Goal: Information Seeking & Learning: Learn about a topic

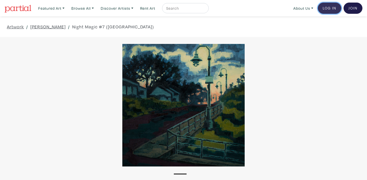
click at [330, 10] on link "Log In" at bounding box center [329, 8] width 23 height 11
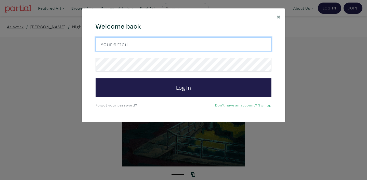
click at [121, 46] on input "email" at bounding box center [184, 44] width 176 height 14
type input "[EMAIL_ADDRESS][DOMAIN_NAME]"
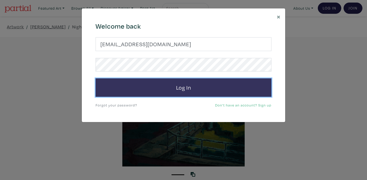
click at [185, 91] on button "Log In" at bounding box center [184, 87] width 176 height 18
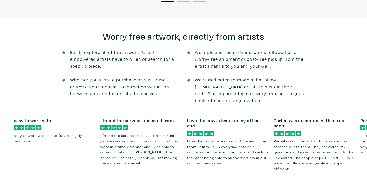
scroll to position [716, 0]
click at [194, 179] on button "2" at bounding box center [191, 181] width 13 height 1
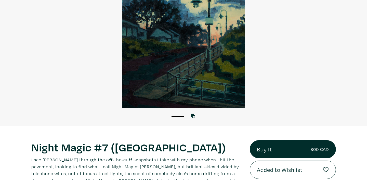
scroll to position [0, 0]
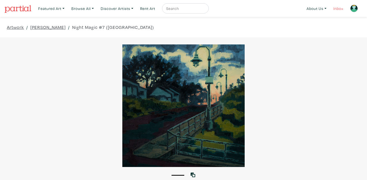
click at [337, 9] on link "Inbox" at bounding box center [338, 8] width 15 height 10
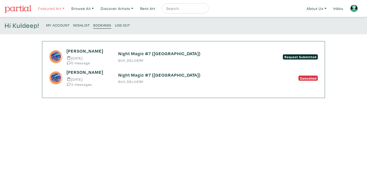
click at [50, 10] on link "Featured Art" at bounding box center [51, 8] width 31 height 10
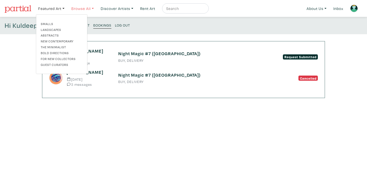
click at [80, 8] on link "Browse All" at bounding box center [82, 8] width 27 height 10
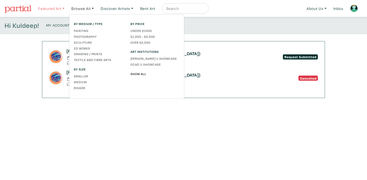
click at [49, 8] on link "Featured Art" at bounding box center [51, 8] width 31 height 10
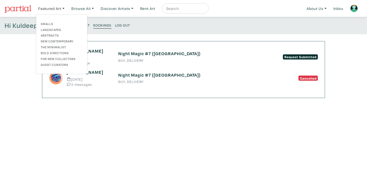
click at [55, 30] on link "Landscapes" at bounding box center [62, 29] width 42 height 5
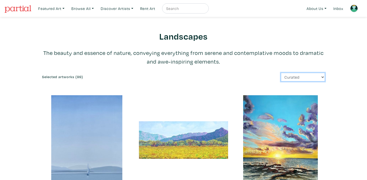
click at [322, 76] on select "Curated Newest Random Price: Low to High Price: High to Low" at bounding box center [303, 77] width 44 height 9
select select "id"
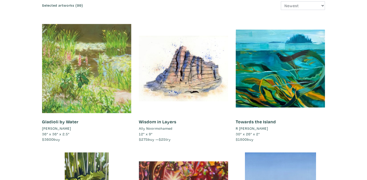
scroll to position [72, 0]
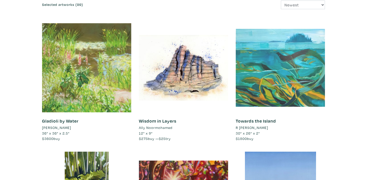
click at [292, 85] on div at bounding box center [280, 67] width 89 height 89
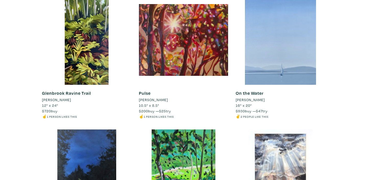
scroll to position [236, 0]
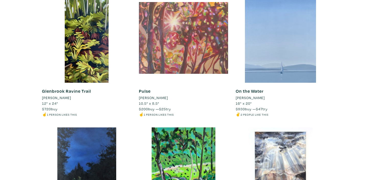
click at [187, 29] on div at bounding box center [183, 37] width 89 height 89
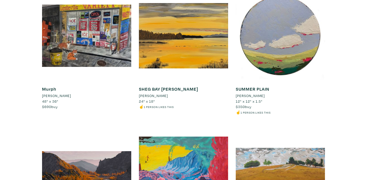
scroll to position [1038, 0]
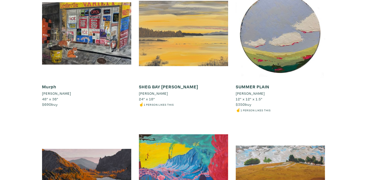
click at [191, 56] on div at bounding box center [183, 33] width 89 height 89
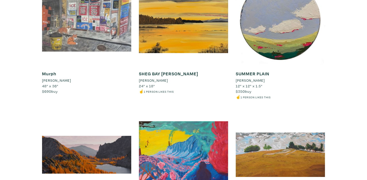
scroll to position [1034, 0]
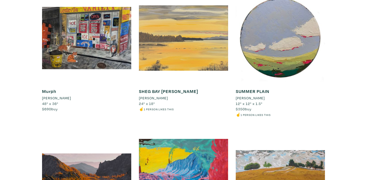
click at [156, 62] on div at bounding box center [183, 37] width 89 height 89
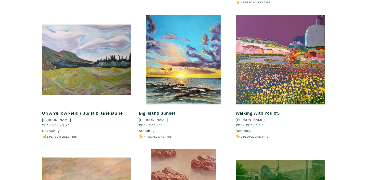
scroll to position [1287, 0]
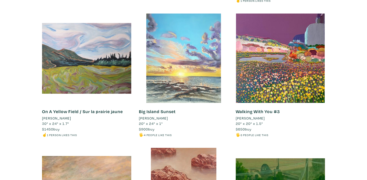
click at [183, 65] on div at bounding box center [183, 58] width 89 height 89
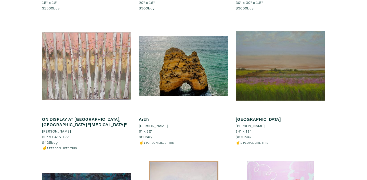
scroll to position [1816, 0]
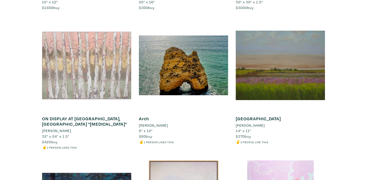
click at [92, 80] on div at bounding box center [86, 65] width 89 height 89
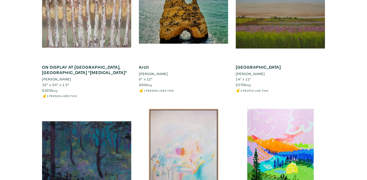
scroll to position [1838, 0]
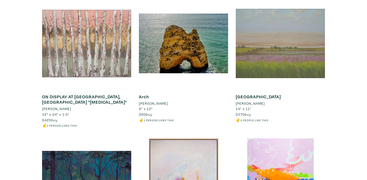
click at [300, 54] on div at bounding box center [280, 43] width 89 height 89
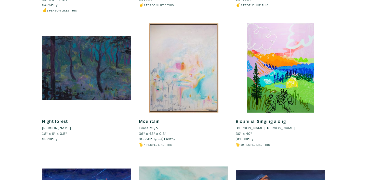
scroll to position [1953, 0]
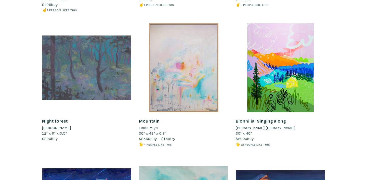
click at [111, 68] on div at bounding box center [86, 67] width 89 height 89
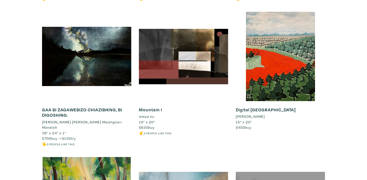
scroll to position [2231, 0]
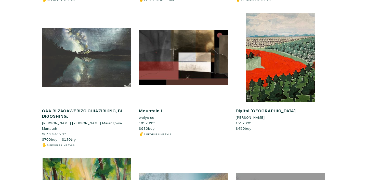
click at [88, 64] on div at bounding box center [86, 57] width 89 height 89
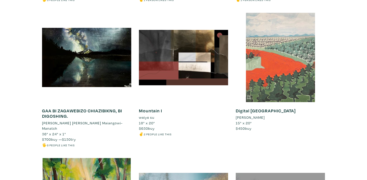
click at [290, 63] on div at bounding box center [280, 57] width 89 height 89
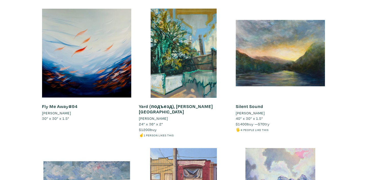
scroll to position [2648, 0]
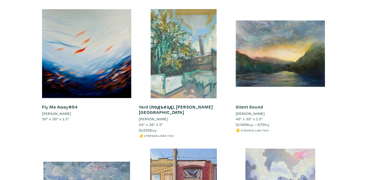
click at [176, 49] on div at bounding box center [183, 53] width 89 height 89
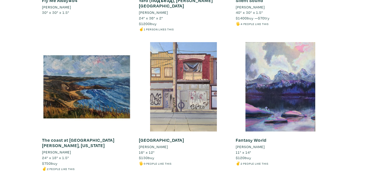
scroll to position [2755, 0]
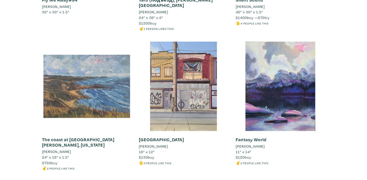
click at [78, 87] on div at bounding box center [86, 86] width 89 height 89
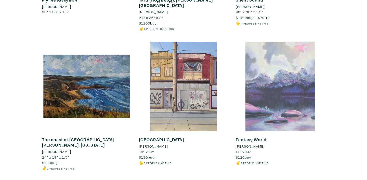
click at [305, 79] on div at bounding box center [280, 86] width 89 height 89
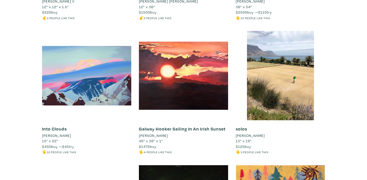
scroll to position [3305, 0]
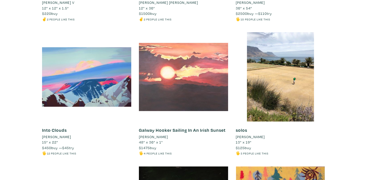
click at [171, 77] on div at bounding box center [183, 76] width 89 height 89
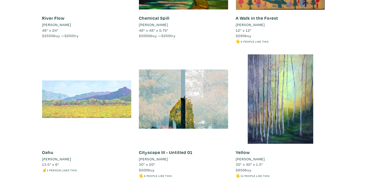
scroll to position [3552, 0]
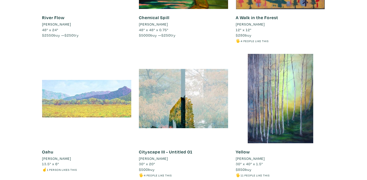
click at [70, 90] on div at bounding box center [86, 98] width 89 height 89
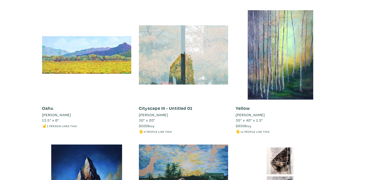
scroll to position [3595, 0]
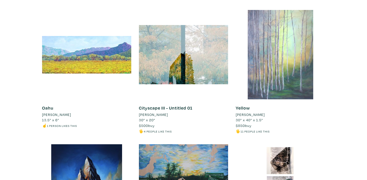
click at [275, 50] on div at bounding box center [280, 54] width 89 height 89
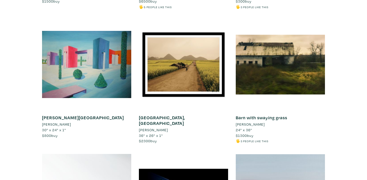
scroll to position [4130, 0]
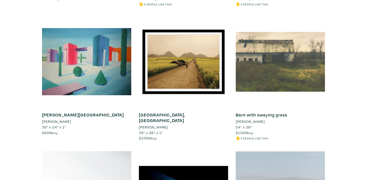
click at [279, 54] on div at bounding box center [280, 61] width 89 height 89
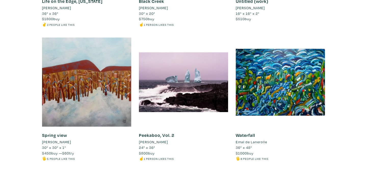
scroll to position [4378, 0]
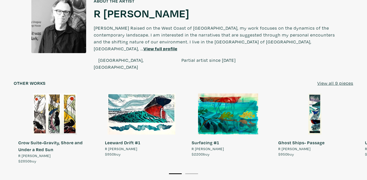
scroll to position [387, 0]
click at [336, 80] on u "View all 9 pieces" at bounding box center [335, 83] width 36 height 6
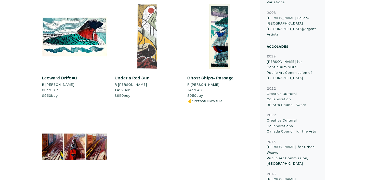
scroll to position [531, 0]
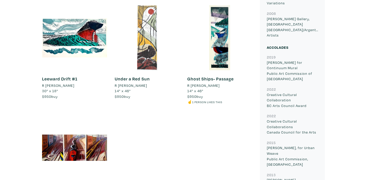
click at [138, 50] on div at bounding box center [147, 37] width 65 height 65
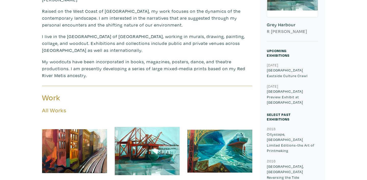
scroll to position [0, 0]
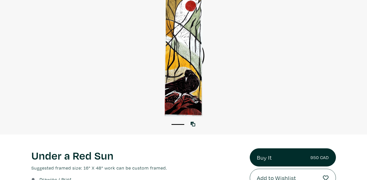
scroll to position [49, 0]
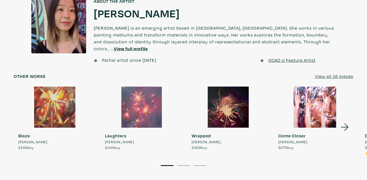
scroll to position [410, 0]
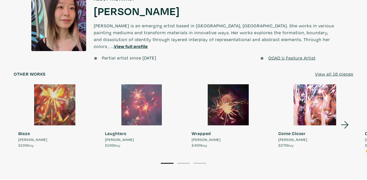
click at [329, 71] on u "View all 16 pieces" at bounding box center [334, 74] width 38 height 6
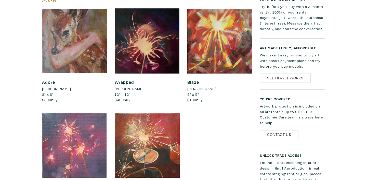
scroll to position [223, 0]
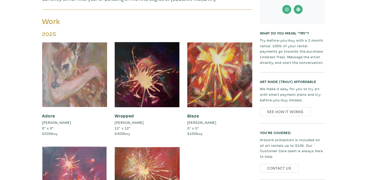
click at [52, 60] on div at bounding box center [74, 74] width 65 height 65
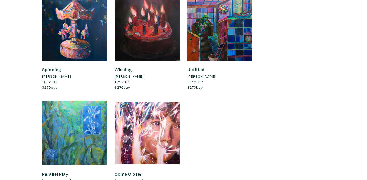
scroll to position [672, 0]
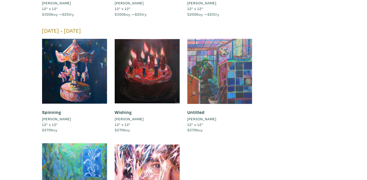
click at [227, 48] on div at bounding box center [219, 71] width 65 height 65
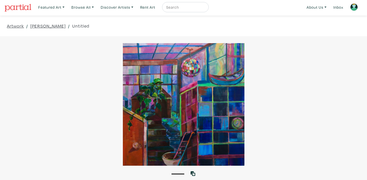
scroll to position [2, 0]
click at [57, 7] on link "Featured Art" at bounding box center [51, 7] width 31 height 10
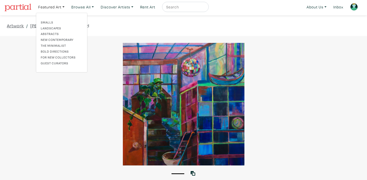
click at [48, 22] on link "Smalls" at bounding box center [62, 22] width 42 height 5
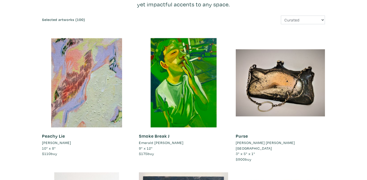
scroll to position [58, 0]
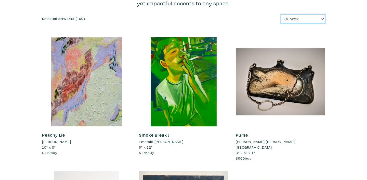
click at [323, 19] on select "Curated Newest Random Price: Low to High Price: High to Low" at bounding box center [303, 19] width 44 height 9
select select "id"
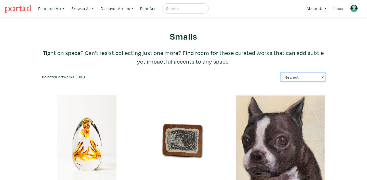
click at [322, 77] on select "Curated Newest Random Price: Low to High Price: High to Low" at bounding box center [303, 77] width 44 height 9
select select "price"
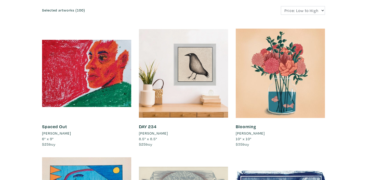
scroll to position [77, 0]
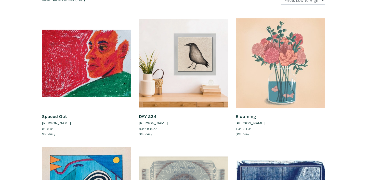
click at [283, 64] on div at bounding box center [280, 62] width 89 height 89
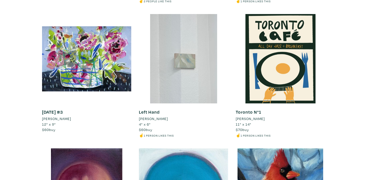
scroll to position [349, 0]
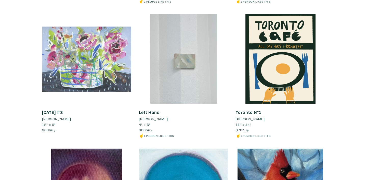
click at [100, 67] on div at bounding box center [86, 58] width 89 height 89
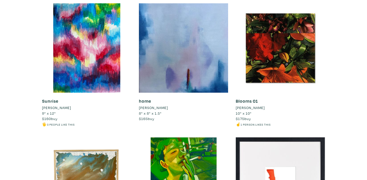
scroll to position [1701, 0]
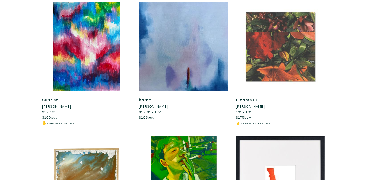
click at [289, 46] on div at bounding box center [280, 46] width 89 height 89
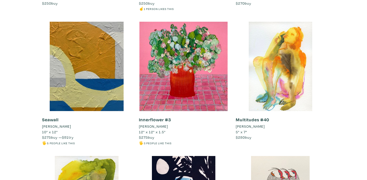
scroll to position [2887, 0]
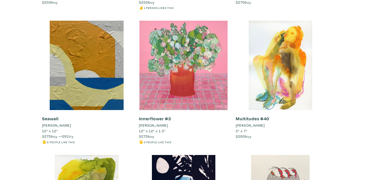
click at [213, 65] on div at bounding box center [183, 65] width 89 height 89
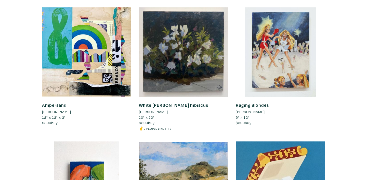
scroll to position [3169, 0]
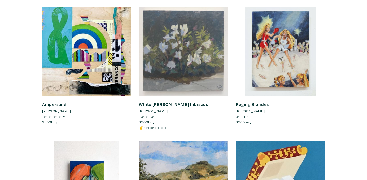
click at [213, 71] on div at bounding box center [183, 51] width 89 height 89
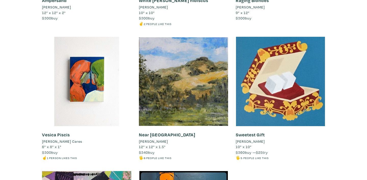
scroll to position [3276, 0]
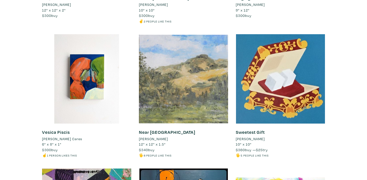
click at [169, 70] on div at bounding box center [183, 78] width 89 height 89
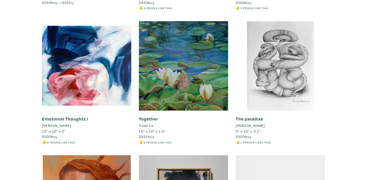
scroll to position [3820, 0]
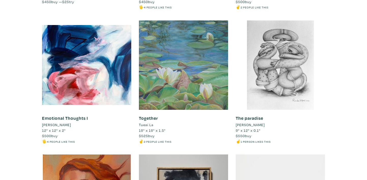
click at [208, 77] on div at bounding box center [183, 64] width 89 height 89
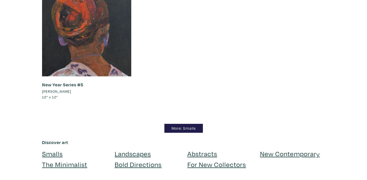
scroll to position [4529, 0]
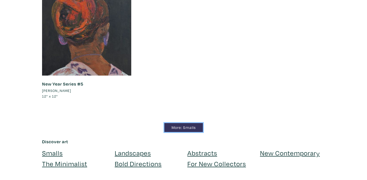
click at [190, 127] on link "More: Smalls" at bounding box center [183, 127] width 38 height 9
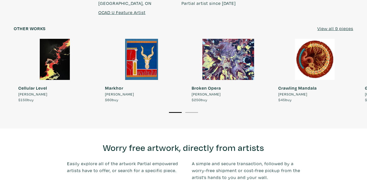
scroll to position [445, 0]
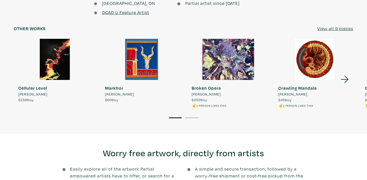
click at [341, 25] on u "View all 9 pieces" at bounding box center [335, 28] width 36 height 6
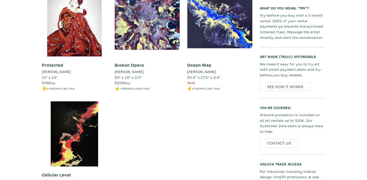
scroll to position [458, 0]
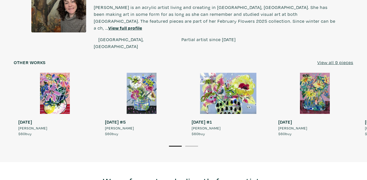
scroll to position [395, 0]
click at [330, 59] on u "View all 9 pieces" at bounding box center [335, 62] width 36 height 6
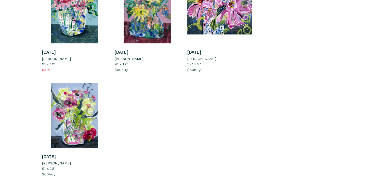
scroll to position [555, 0]
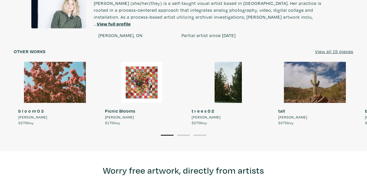
scroll to position [483, 0]
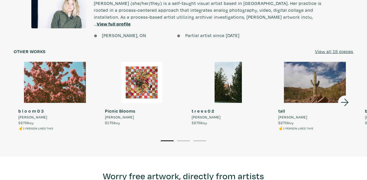
click at [325, 48] on u "View all 15 pieces" at bounding box center [334, 51] width 38 height 6
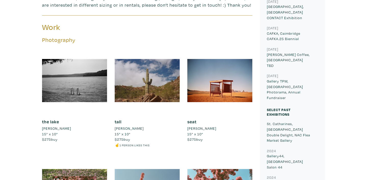
scroll to position [237, 0]
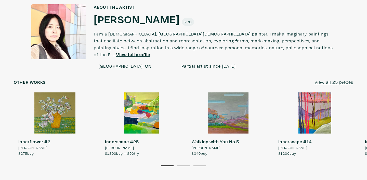
scroll to position [403, 0]
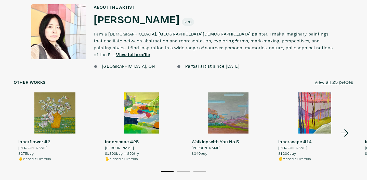
click at [347, 129] on icon at bounding box center [345, 132] width 8 height 7
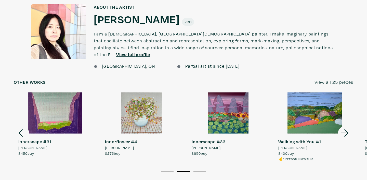
click at [346, 129] on icon at bounding box center [345, 132] width 8 height 7
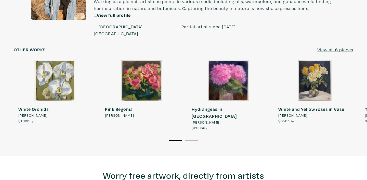
scroll to position [409, 0]
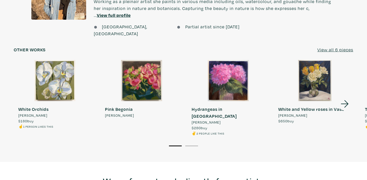
click at [328, 47] on u "View all 6 pieces" at bounding box center [335, 50] width 36 height 6
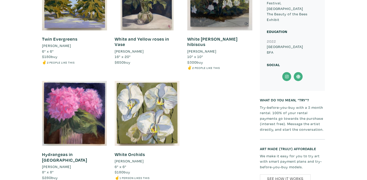
scroll to position [276, 0]
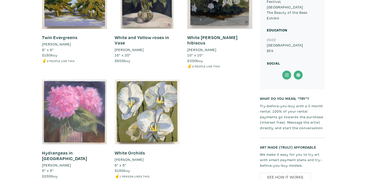
click at [54, 88] on div at bounding box center [74, 111] width 65 height 65
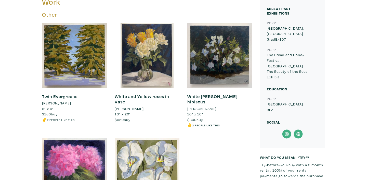
scroll to position [216, 0]
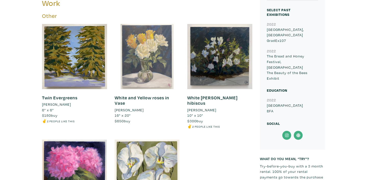
click at [147, 65] on div at bounding box center [147, 56] width 65 height 65
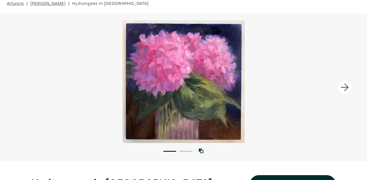
scroll to position [25, 0]
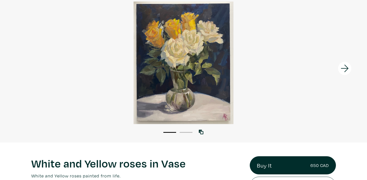
scroll to position [36, 0]
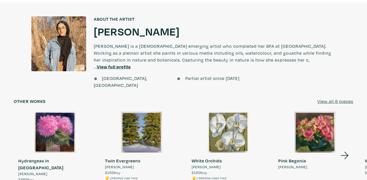
scroll to position [357, 0]
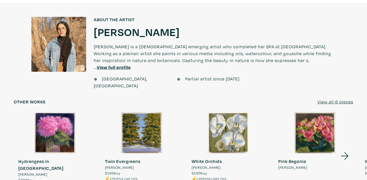
click at [347, 152] on icon at bounding box center [345, 155] width 8 height 7
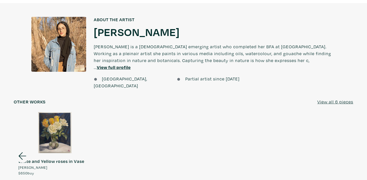
click at [21, 149] on icon at bounding box center [22, 156] width 17 height 14
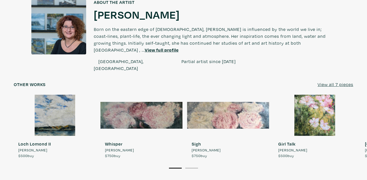
scroll to position [384, 0]
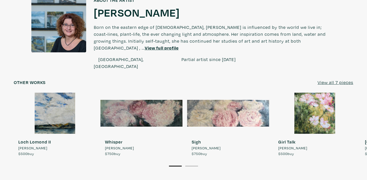
click at [331, 79] on u "View all 7 pieces" at bounding box center [336, 82] width 36 height 6
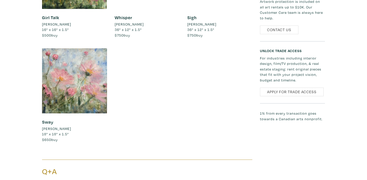
scroll to position [415, 0]
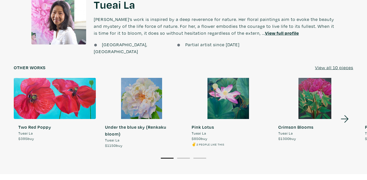
scroll to position [406, 0]
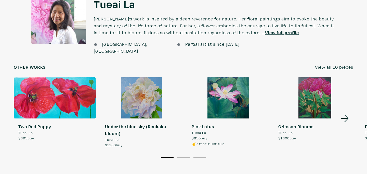
click at [347, 115] on icon at bounding box center [345, 118] width 8 height 7
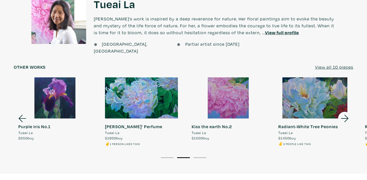
click at [347, 115] on icon at bounding box center [345, 118] width 8 height 7
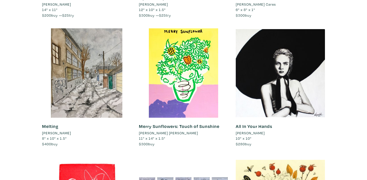
scroll to position [581, 0]
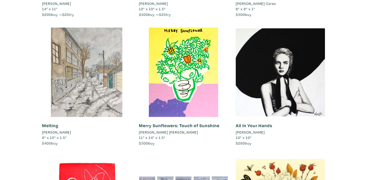
click at [94, 73] on div at bounding box center [86, 72] width 89 height 89
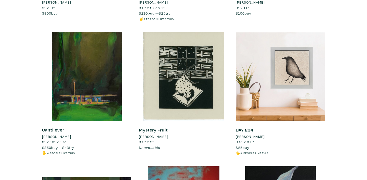
scroll to position [1001, 0]
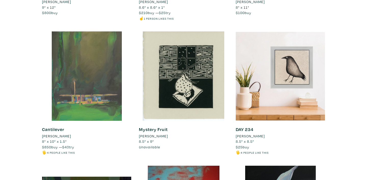
click at [109, 93] on div at bounding box center [86, 75] width 89 height 89
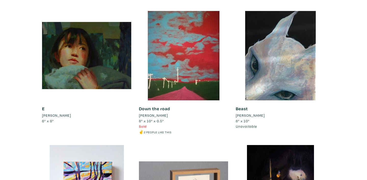
scroll to position [1156, 0]
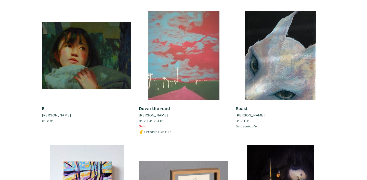
click at [175, 71] on div at bounding box center [183, 55] width 89 height 89
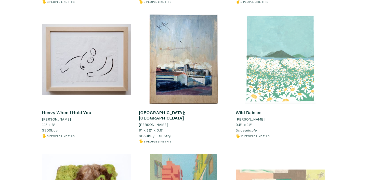
scroll to position [1555, 0]
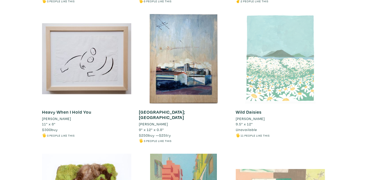
click at [309, 55] on div at bounding box center [280, 58] width 89 height 89
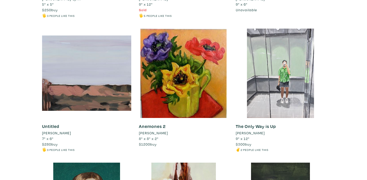
scroll to position [1815, 0]
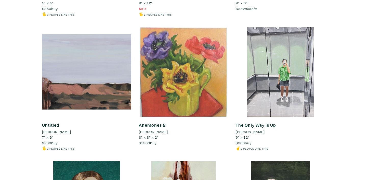
click at [214, 73] on div at bounding box center [183, 71] width 89 height 89
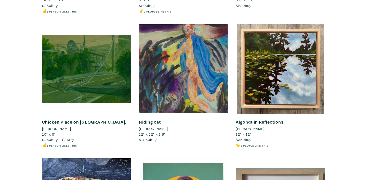
scroll to position [3294, 0]
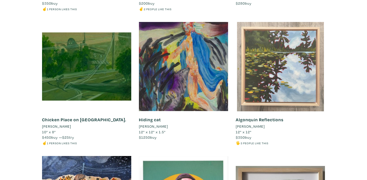
click at [298, 53] on div at bounding box center [280, 66] width 89 height 89
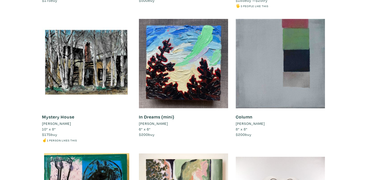
scroll to position [3967, 0]
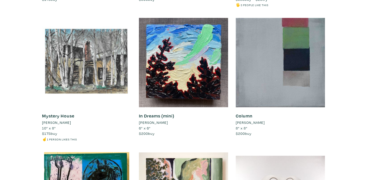
click at [106, 63] on div at bounding box center [86, 62] width 89 height 89
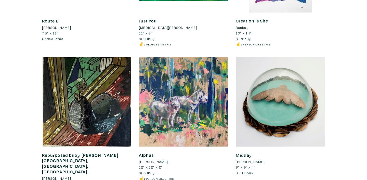
scroll to position [4366, 0]
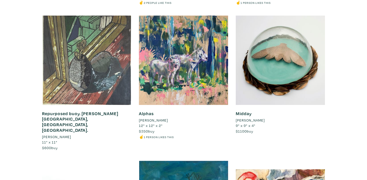
click at [102, 55] on div at bounding box center [86, 60] width 89 height 89
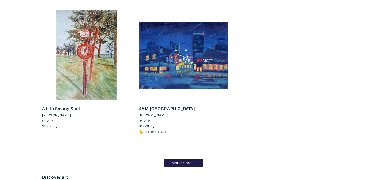
scroll to position [5180, 0]
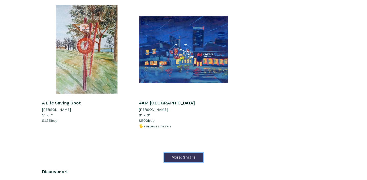
click at [189, 153] on link "More: Smalls" at bounding box center [183, 157] width 38 height 9
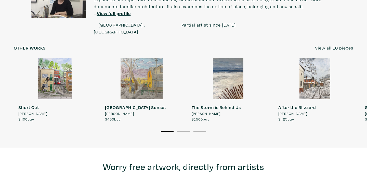
scroll to position [424, 0]
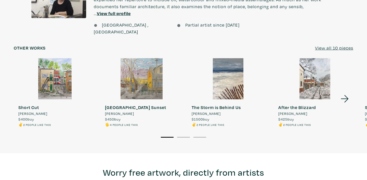
click at [333, 45] on u "View all 10 pieces" at bounding box center [334, 48] width 38 height 6
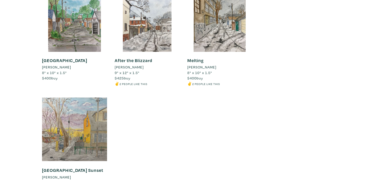
scroll to position [490, 0]
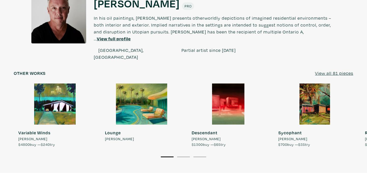
scroll to position [422, 0]
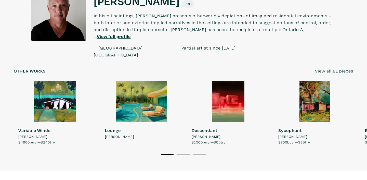
click at [339, 68] on u "View all 81 pieces" at bounding box center [334, 71] width 38 height 6
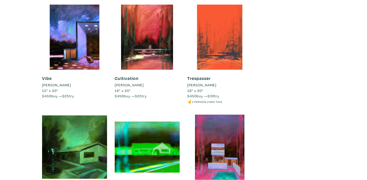
scroll to position [1276, 0]
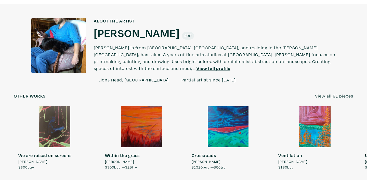
scroll to position [362, 0]
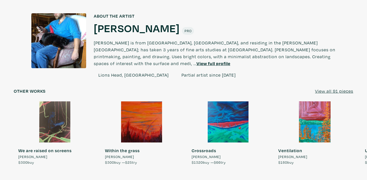
click at [320, 88] on u "View all 91 pieces" at bounding box center [334, 91] width 38 height 6
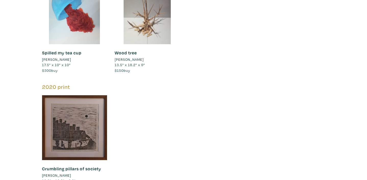
scroll to position [3617, 0]
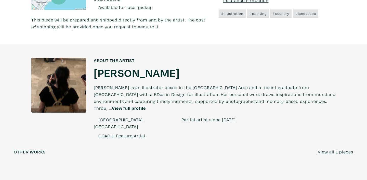
scroll to position [314, 0]
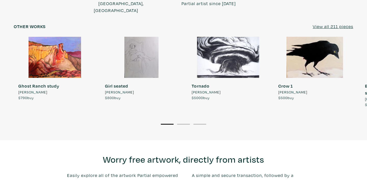
scroll to position [437, 0]
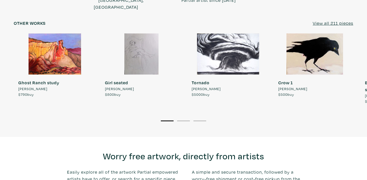
click at [321, 20] on u "View all 211 pieces" at bounding box center [333, 23] width 41 height 6
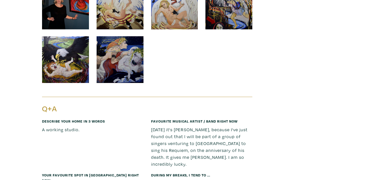
scroll to position [9059, 0]
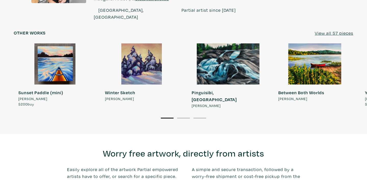
scroll to position [455, 0]
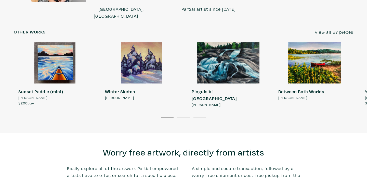
click at [319, 29] on u "View all 57 pieces" at bounding box center [334, 32] width 38 height 6
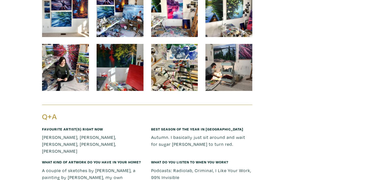
scroll to position [3611, 0]
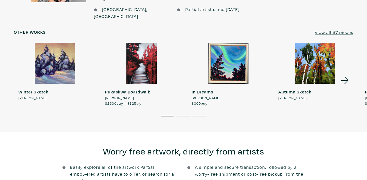
scroll to position [456, 0]
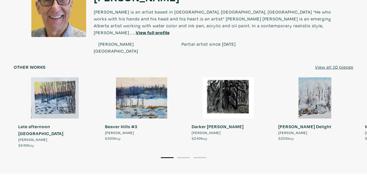
scroll to position [390, 0]
click at [350, 64] on u "View all 10 pieces" at bounding box center [334, 67] width 38 height 6
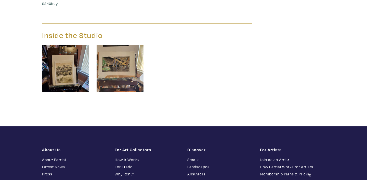
scroll to position [944, 0]
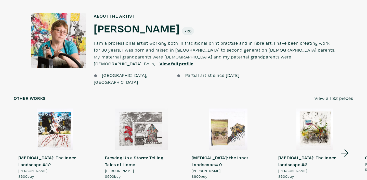
scroll to position [420, 0]
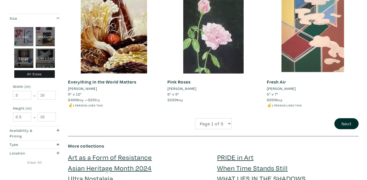
scroll to position [1066, 0]
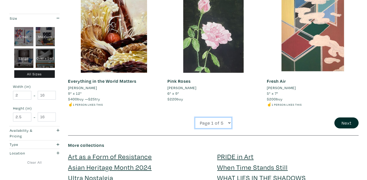
click at [229, 124] on select "Page 1 of 5 Page 2 of 5 Page 3 of 5 Page 4 of 5 Page 5 of 5" at bounding box center [213, 122] width 37 height 11
select select "2"
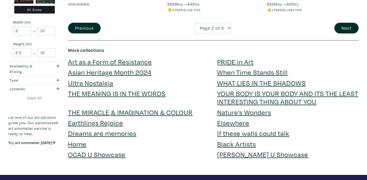
scroll to position [1153, 0]
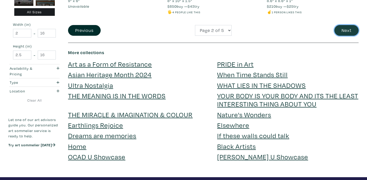
click at [343, 30] on button "Next" at bounding box center [346, 30] width 24 height 11
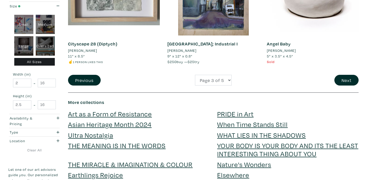
scroll to position [1117, 0]
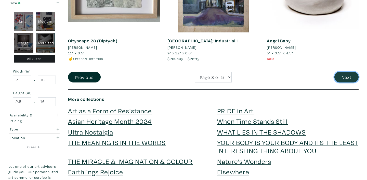
click at [352, 72] on button "Next" at bounding box center [346, 77] width 24 height 11
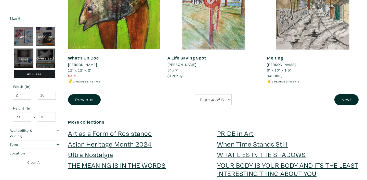
scroll to position [1090, 0]
click at [342, 94] on button "Next" at bounding box center [346, 99] width 24 height 11
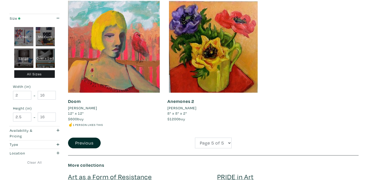
scroll to position [910, 0]
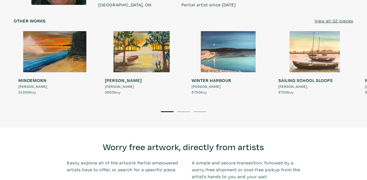
scroll to position [435, 0]
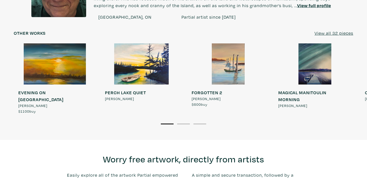
scroll to position [425, 0]
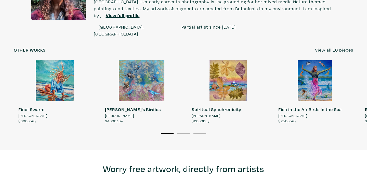
scroll to position [415, 0]
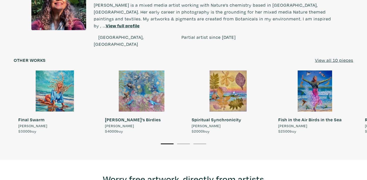
click at [329, 57] on u "View all 10 pieces" at bounding box center [334, 60] width 38 height 6
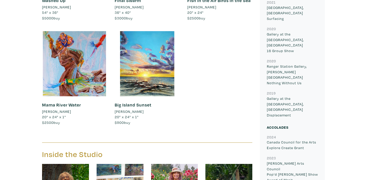
scroll to position [553, 0]
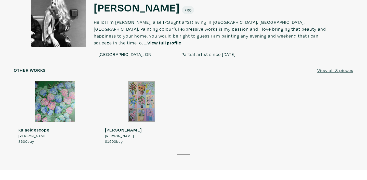
scroll to position [453, 0]
click at [84, 94] on div at bounding box center [55, 101] width 82 height 41
click at [66, 92] on div at bounding box center [55, 101] width 82 height 41
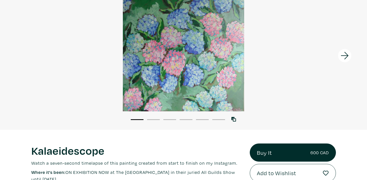
scroll to position [57, 0]
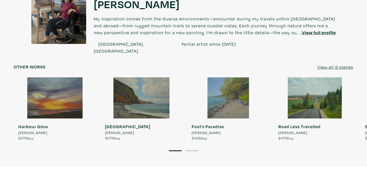
scroll to position [388, 0]
click at [333, 64] on u "View all 9 pieces" at bounding box center [335, 67] width 36 height 6
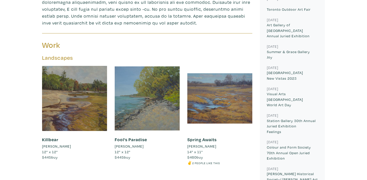
scroll to position [237, 0]
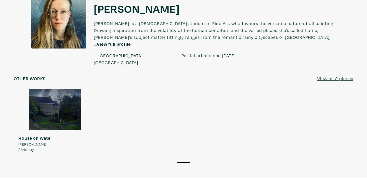
scroll to position [416, 0]
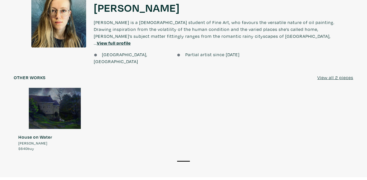
click at [55, 98] on div at bounding box center [55, 108] width 82 height 41
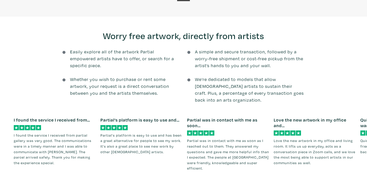
scroll to position [573, 0]
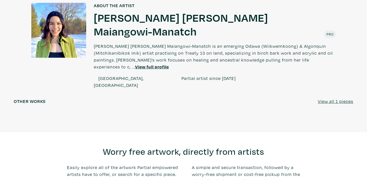
scroll to position [419, 0]
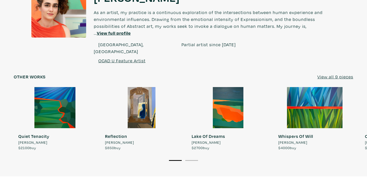
scroll to position [403, 0]
click at [347, 121] on icon at bounding box center [344, 128] width 17 height 14
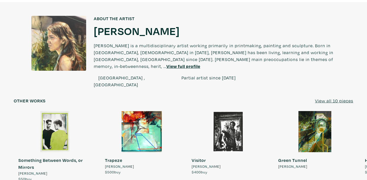
scroll to position [370, 0]
click at [323, 98] on u "View all 10 pieces" at bounding box center [334, 101] width 38 height 6
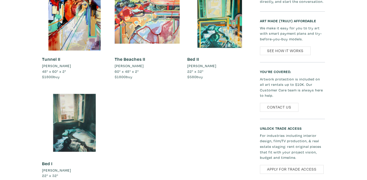
scroll to position [520, 0]
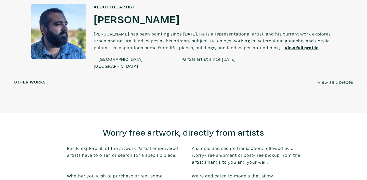
scroll to position [413, 0]
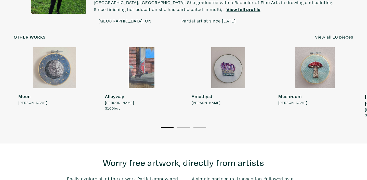
scroll to position [413, 0]
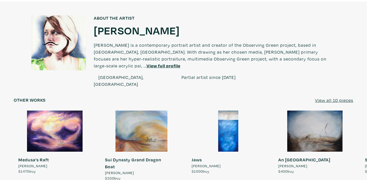
scroll to position [603, 0]
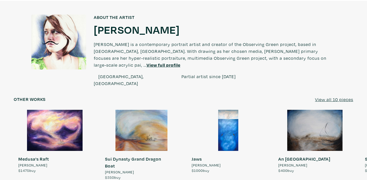
click at [330, 96] on u "View all 10 pieces" at bounding box center [334, 99] width 38 height 6
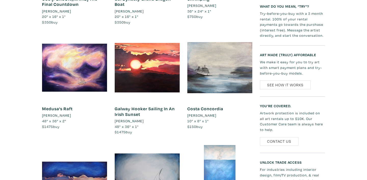
scroll to position [290, 0]
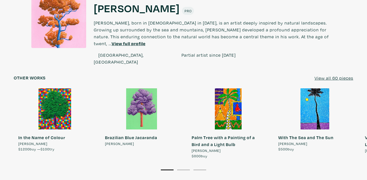
scroll to position [413, 0]
click at [345, 126] on icon at bounding box center [344, 133] width 17 height 14
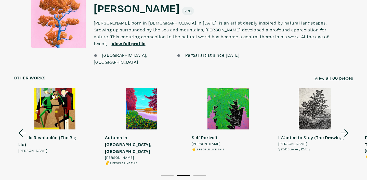
click at [346, 126] on icon at bounding box center [344, 133] width 17 height 14
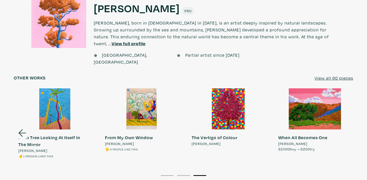
click at [324, 75] on u "View all 60 pieces" at bounding box center [334, 78] width 39 height 6
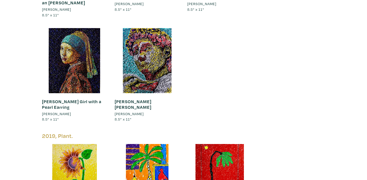
scroll to position [2695, 0]
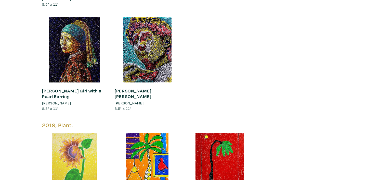
click at [71, 134] on div at bounding box center [74, 165] width 65 height 65
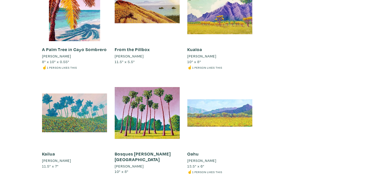
scroll to position [2163, 0]
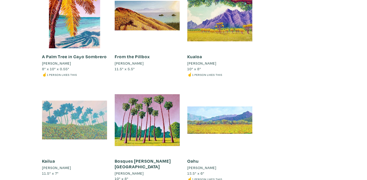
click at [56, 87] on div at bounding box center [74, 119] width 65 height 65
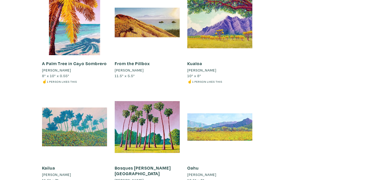
scroll to position [2156, 0]
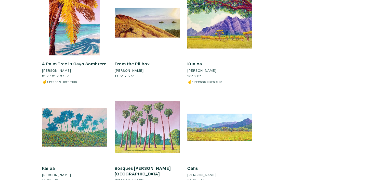
click at [166, 95] on div at bounding box center [147, 127] width 65 height 65
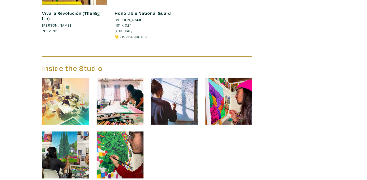
scroll to position [3362, 0]
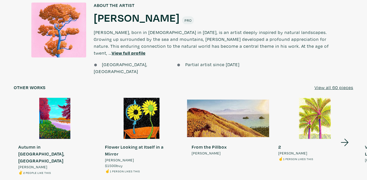
scroll to position [402, 0]
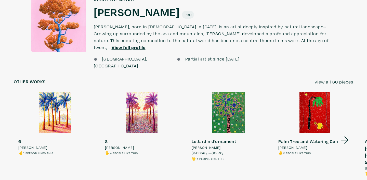
scroll to position [423, 0]
click at [345, 133] on icon at bounding box center [344, 140] width 17 height 14
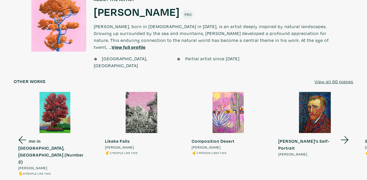
click at [345, 133] on icon at bounding box center [344, 140] width 17 height 14
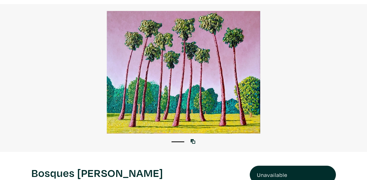
scroll to position [33, 0]
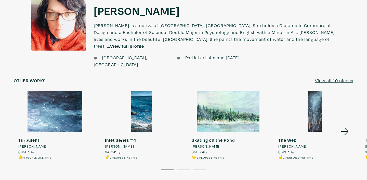
scroll to position [380, 0]
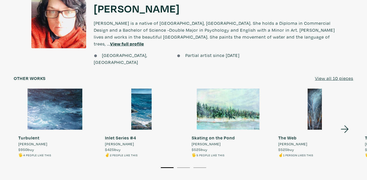
click at [320, 75] on u "View all 10 pieces" at bounding box center [334, 78] width 38 height 6
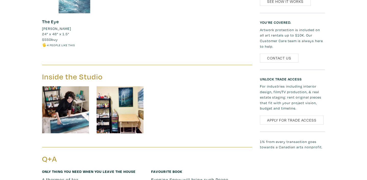
scroll to position [611, 0]
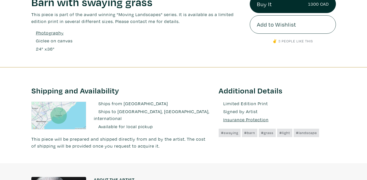
scroll to position [209, 0]
